Goal: Information Seeking & Learning: Learn about a topic

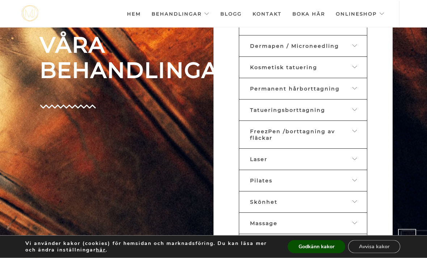
scroll to position [334, 0]
click at [365, 149] on link "FreezPen /borttagning av fläckar" at bounding box center [303, 134] width 129 height 28
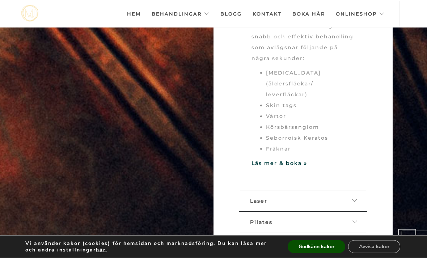
scroll to position [493, 0]
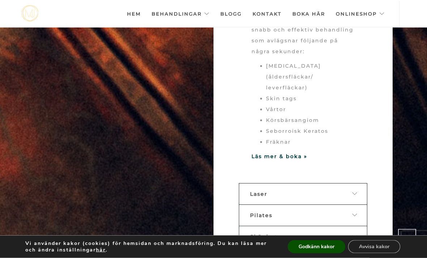
click at [296, 160] on strong "Läs mer & boka »" at bounding box center [280, 157] width 56 height 7
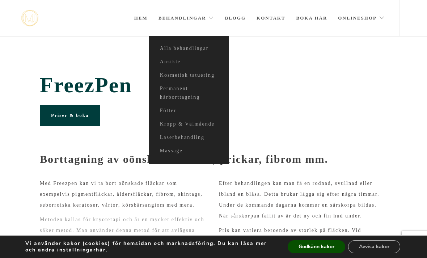
click at [175, 110] on link "Fötter" at bounding box center [189, 110] width 80 height 13
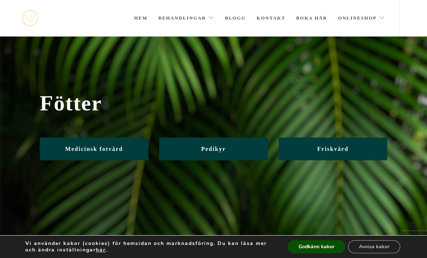
click at [109, 150] on span "Medicinsk fotvård" at bounding box center [94, 149] width 58 height 6
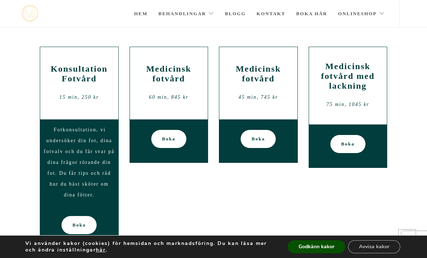
scroll to position [87, 0]
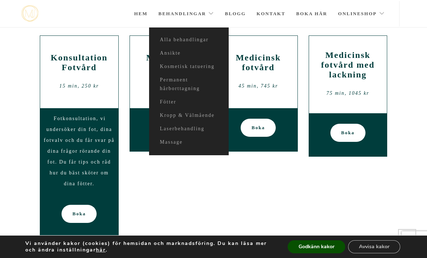
click at [176, 53] on link "Ansikte" at bounding box center [189, 53] width 80 height 13
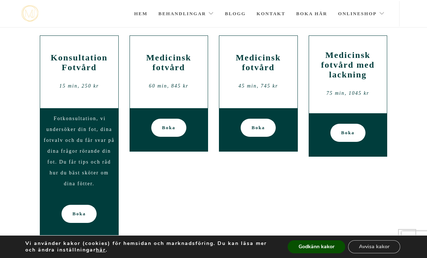
click at [174, 81] on div "60 min, 845 kr" at bounding box center [168, 86] width 67 height 11
click at [177, 55] on div "Medicinsk fotvård 60 min, 845 kr" at bounding box center [168, 71] width 67 height 43
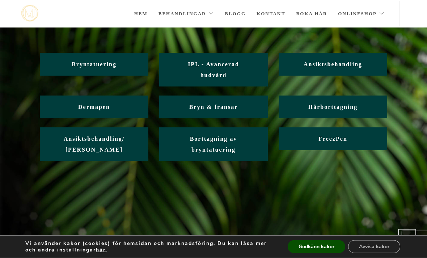
scroll to position [49, 0]
click at [100, 143] on link "Ansiktsbehandling/ Friskvård" at bounding box center [94, 144] width 109 height 34
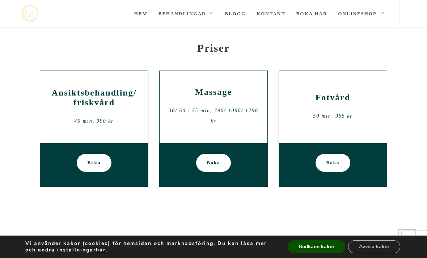
scroll to position [267, 0]
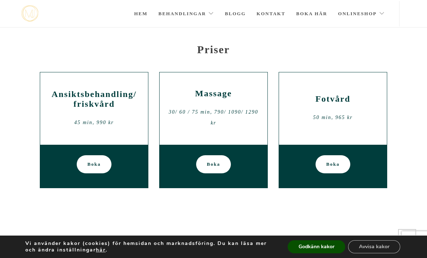
click at [139, 13] on link "Hem" at bounding box center [140, 13] width 13 height 25
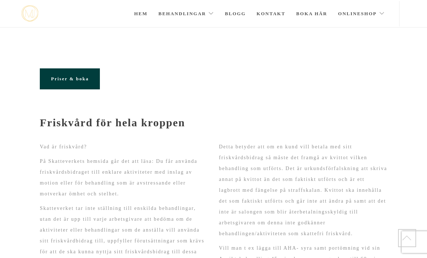
scroll to position [289, 0]
